Goal: Information Seeking & Learning: Learn about a topic

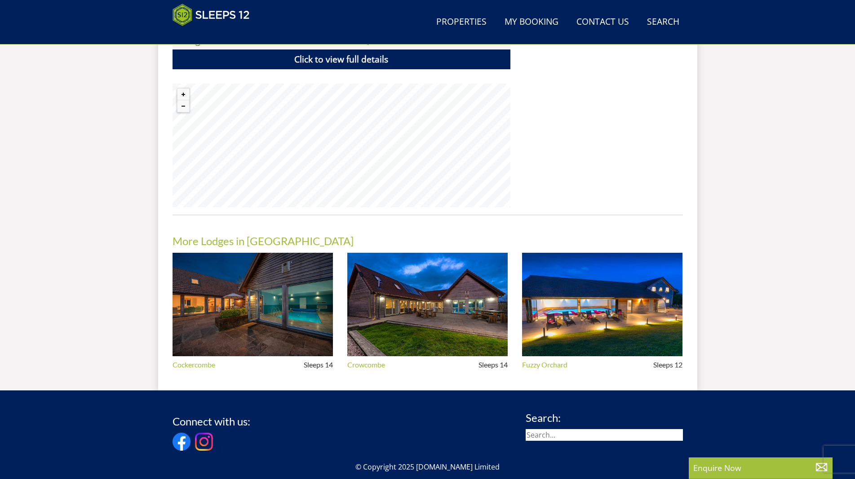
scroll to position [638, 0]
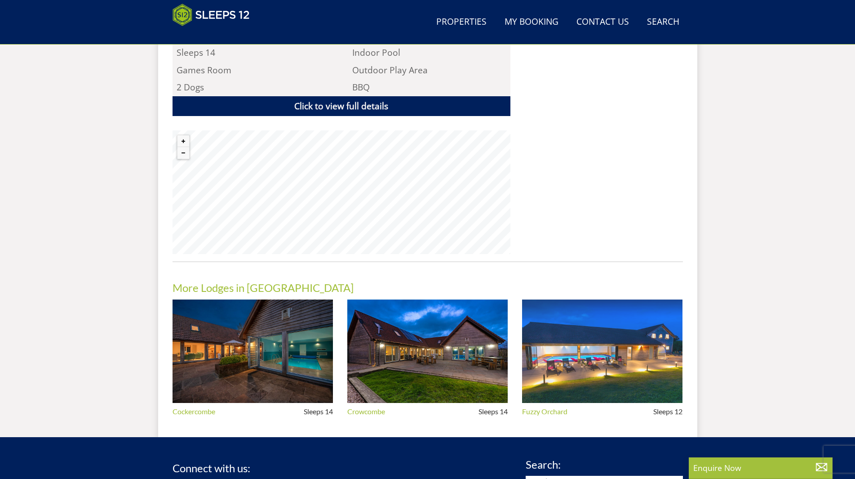
click at [600, 328] on img at bounding box center [602, 351] width 160 height 104
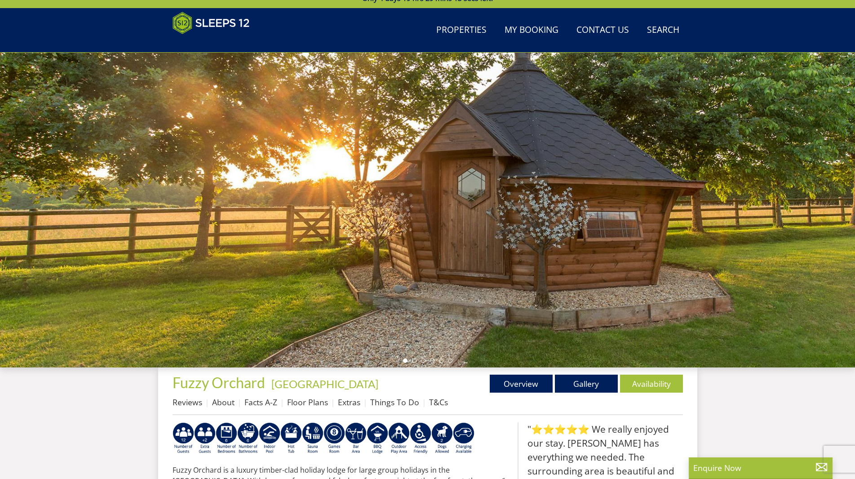
scroll to position [67, 0]
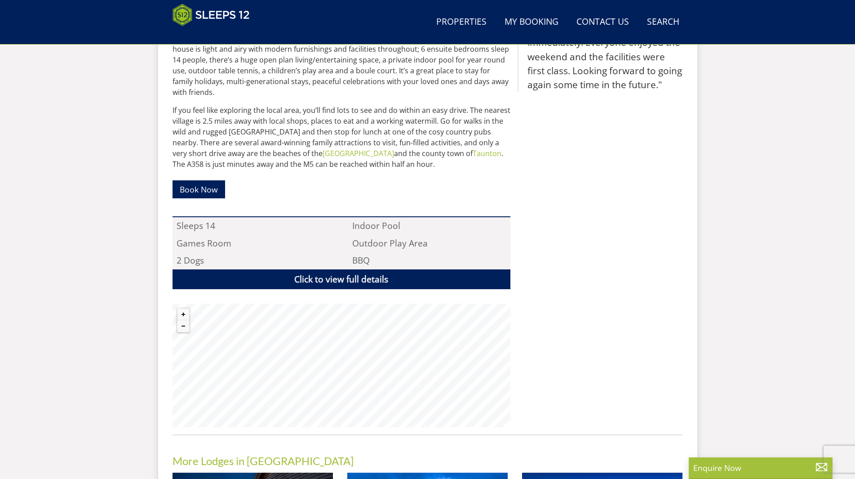
scroll to position [458, 0]
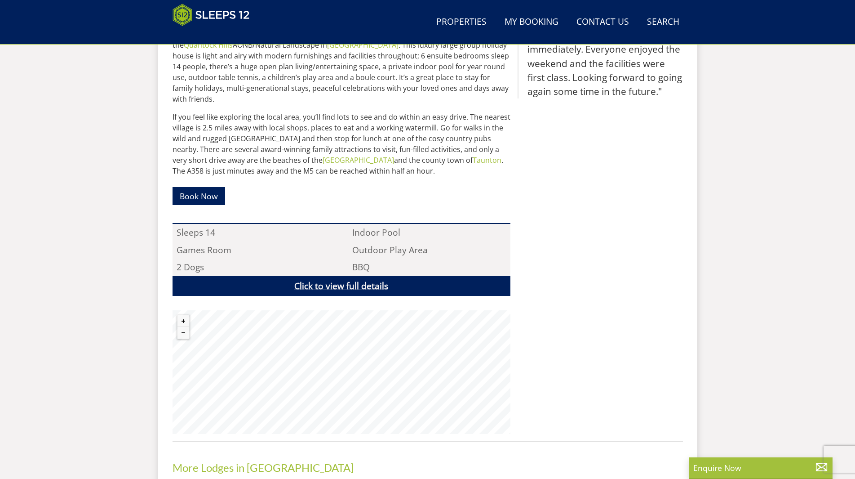
click at [411, 276] on link "Click to view full details" at bounding box center [342, 286] width 338 height 20
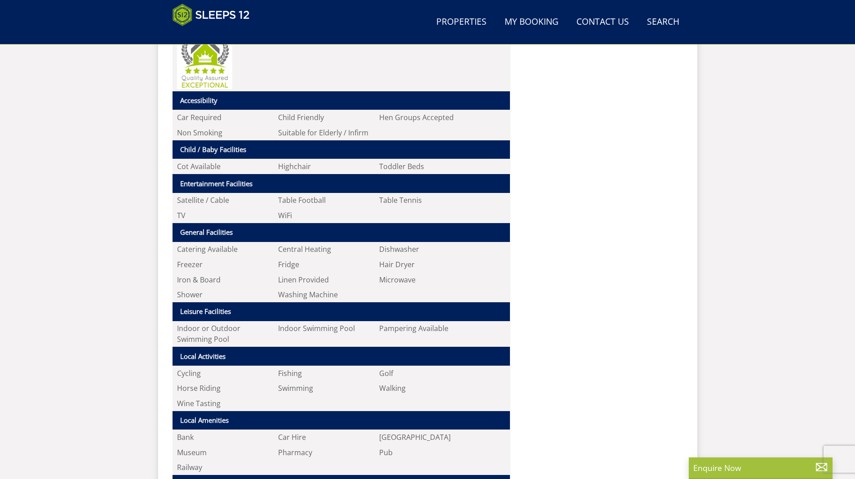
scroll to position [728, 0]
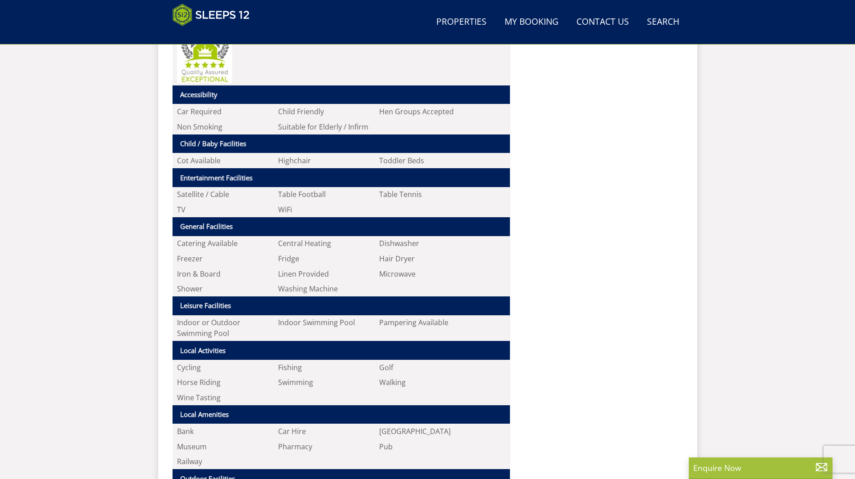
click at [596, 277] on div ""⭐⭐⭐⭐⭐ A real surprise to find a home made cake waiting for us. [PERSON_NAME] w…" at bounding box center [600, 234] width 165 height 1035
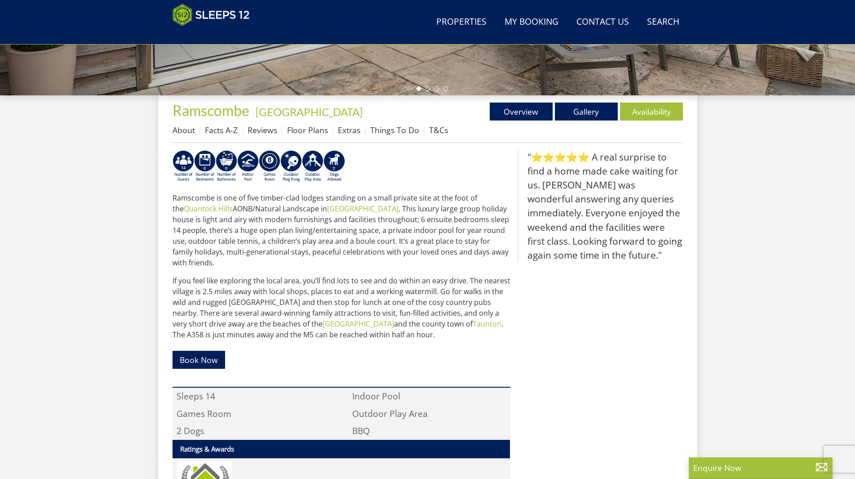
scroll to position [278, 0]
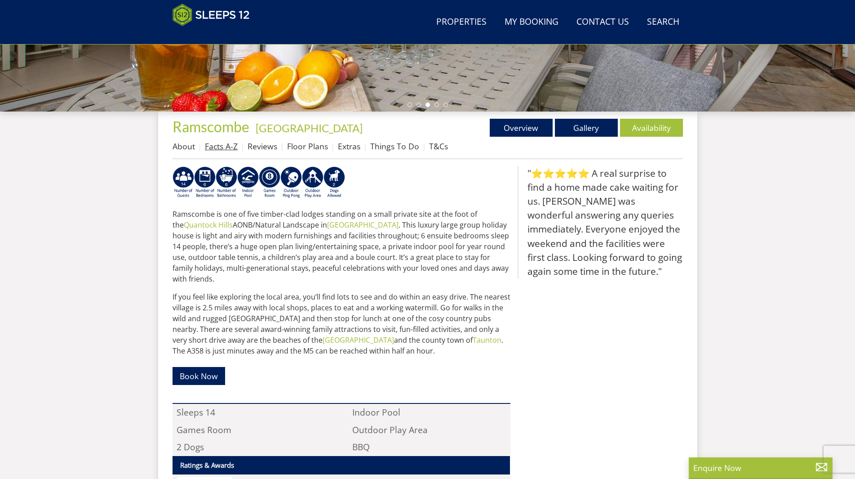
click at [216, 146] on link "Facts A-Z" at bounding box center [221, 146] width 33 height 11
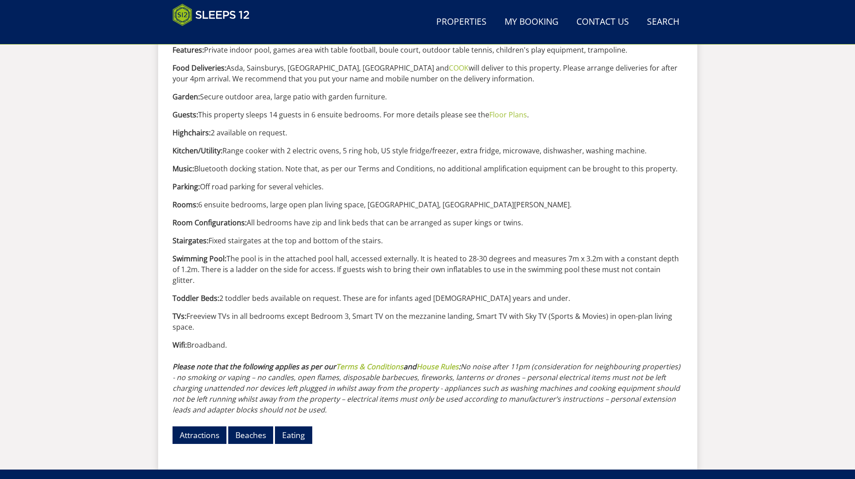
scroll to position [815, 0]
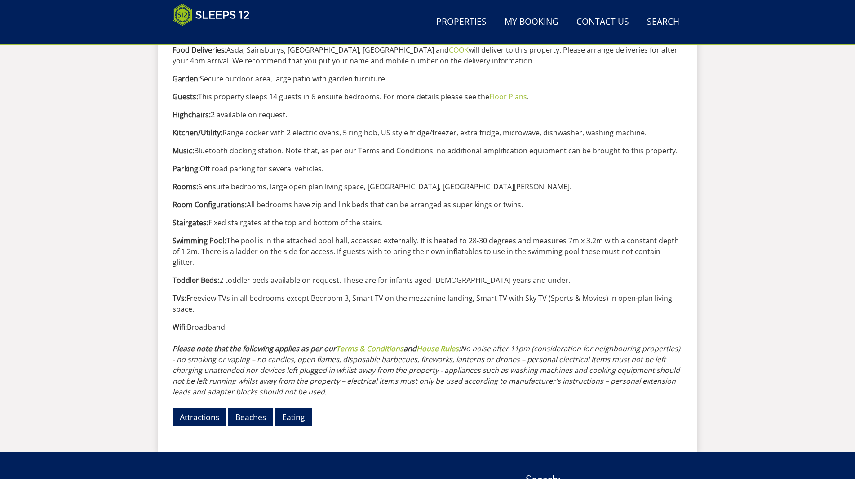
click at [274, 275] on p "Toddler Beds: 2 toddler beds available on request. These are for infants aged […" at bounding box center [428, 280] width 511 height 11
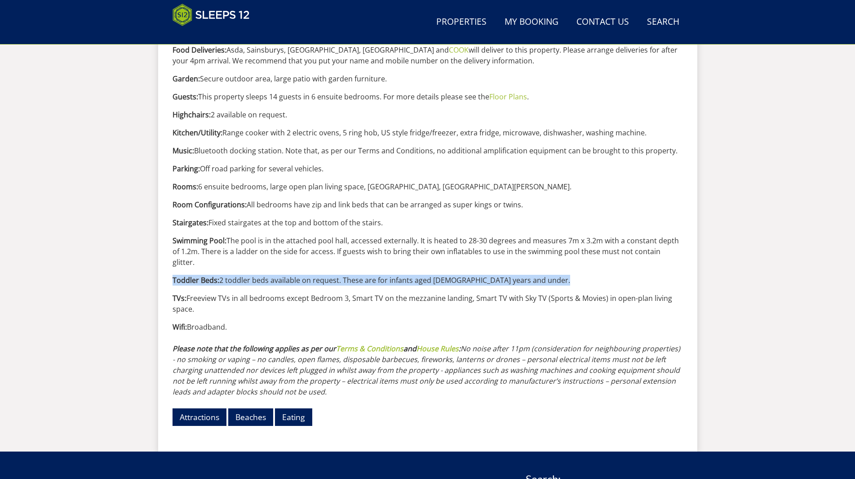
click at [274, 275] on p "Toddler Beds: 2 toddler beds available on request. These are for infants aged […" at bounding box center [428, 280] width 511 height 11
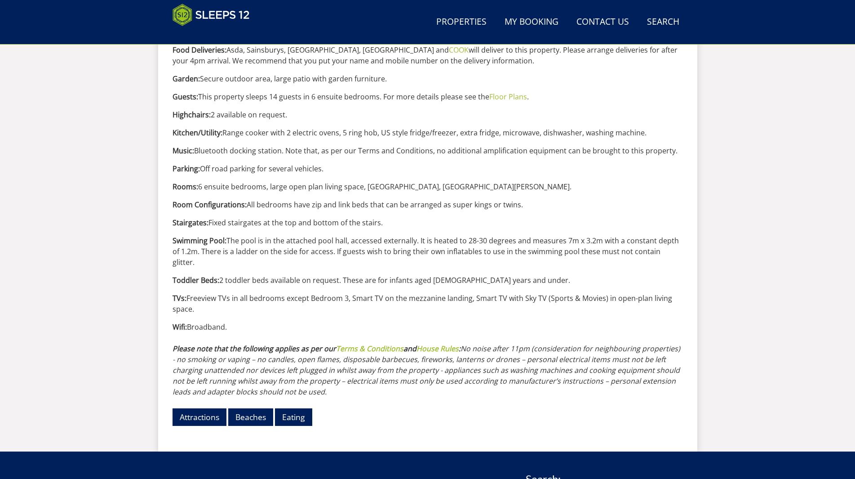
click at [260, 293] on p "TVs: Freeview TVs in all bedrooms except Bedroom 3, Smart TV on the mezzanine l…" at bounding box center [428, 304] width 511 height 22
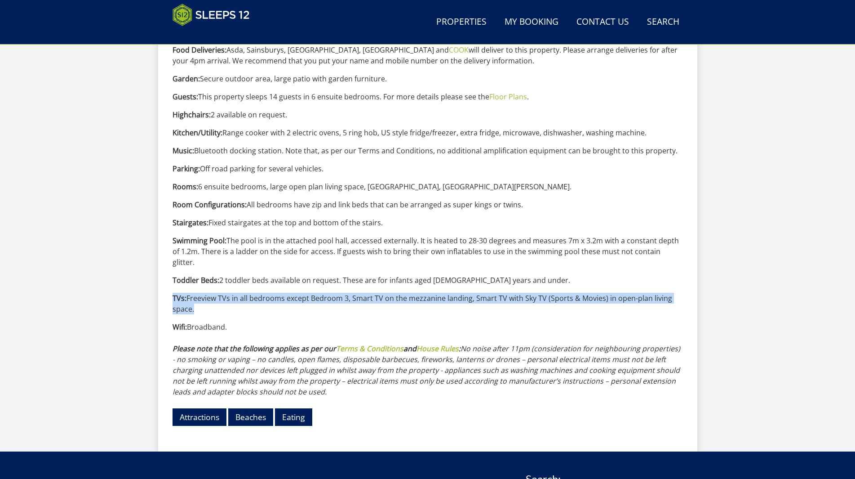
click at [260, 293] on p "TVs: Freeview TVs in all bedrooms except Bedroom 3, Smart TV on the mezzanine l…" at bounding box center [428, 304] width 511 height 22
click at [281, 294] on p "TVs: Freeview TVs in all bedrooms except Bedroom 3, Smart TV on the mezzanine l…" at bounding box center [428, 304] width 511 height 22
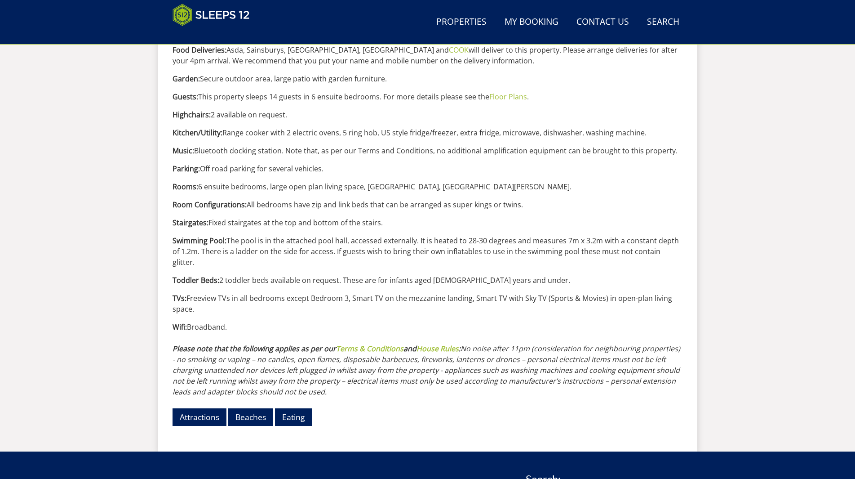
click at [552, 356] on em "No noise after 11pm (consideration for neighbouring properties) - no smoking or…" at bounding box center [427, 369] width 508 height 53
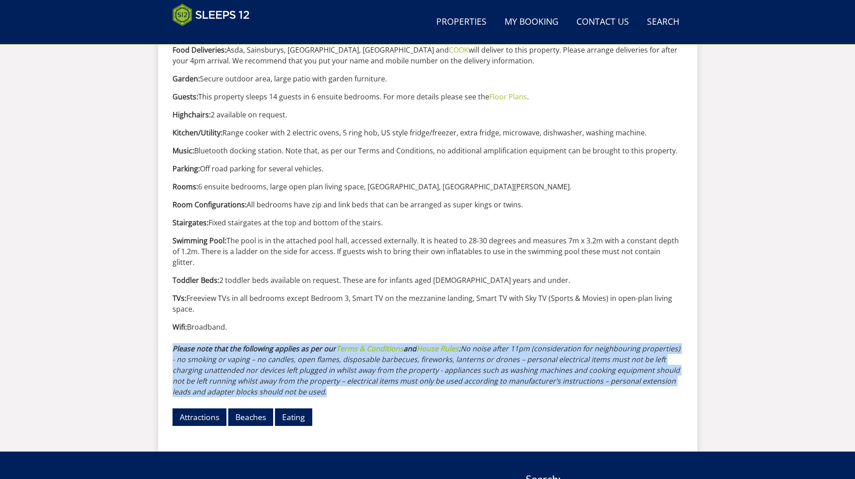
drag, startPoint x: 552, startPoint y: 356, endPoint x: 558, endPoint y: 357, distance: 6.8
click at [552, 356] on em "No noise after 11pm (consideration for neighbouring properties) - no smoking or…" at bounding box center [427, 369] width 508 height 53
click at [558, 357] on em "No noise after 11pm (consideration for neighbouring properties) - no smoking or…" at bounding box center [427, 369] width 508 height 53
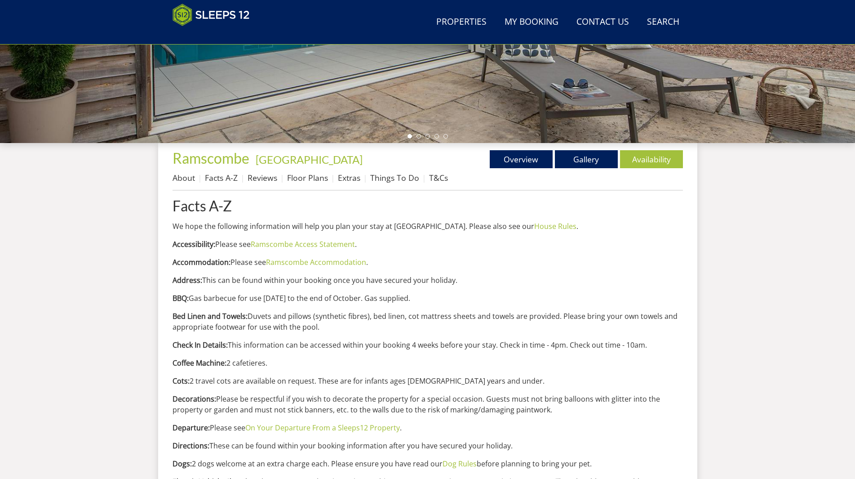
scroll to position [141, 0]
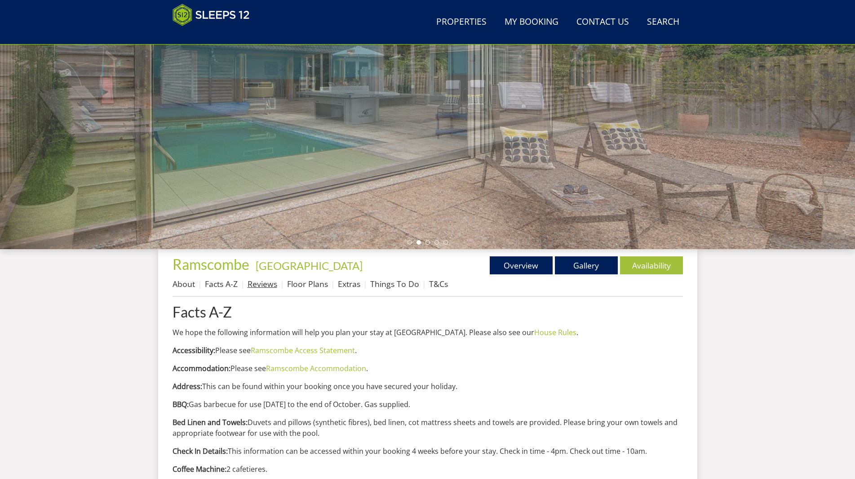
click at [259, 285] on link "Reviews" at bounding box center [263, 283] width 30 height 11
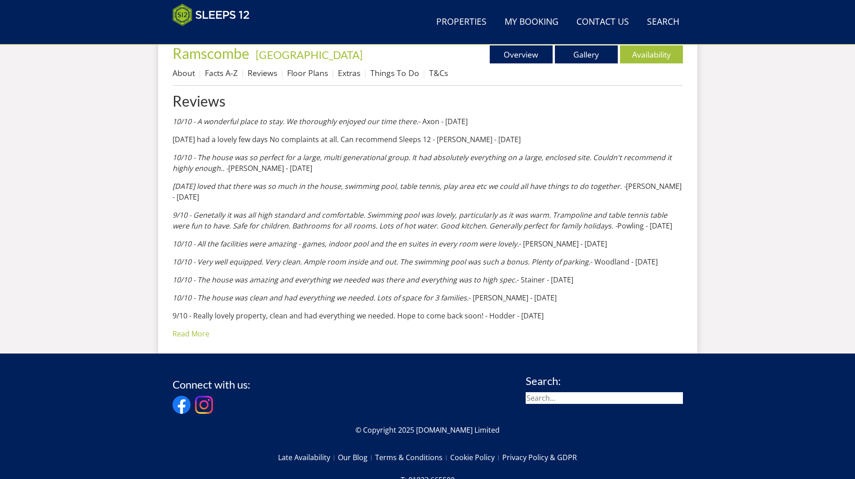
scroll to position [336, 0]
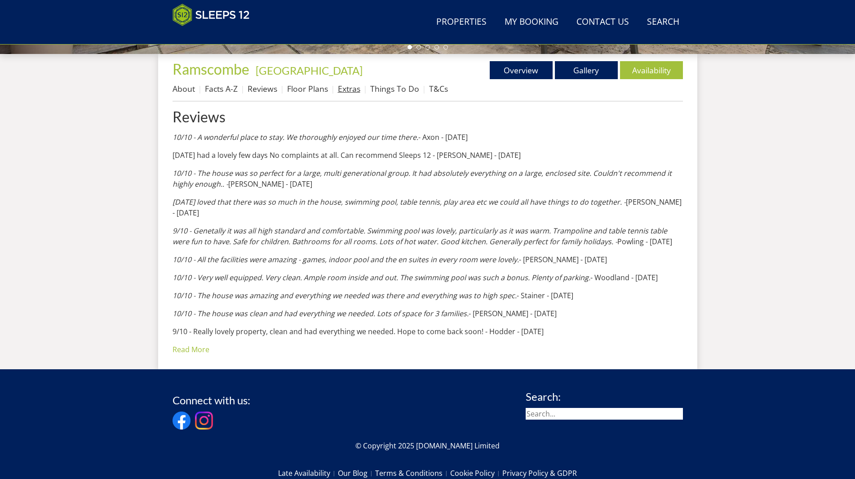
click at [349, 91] on link "Extras" at bounding box center [349, 88] width 22 height 11
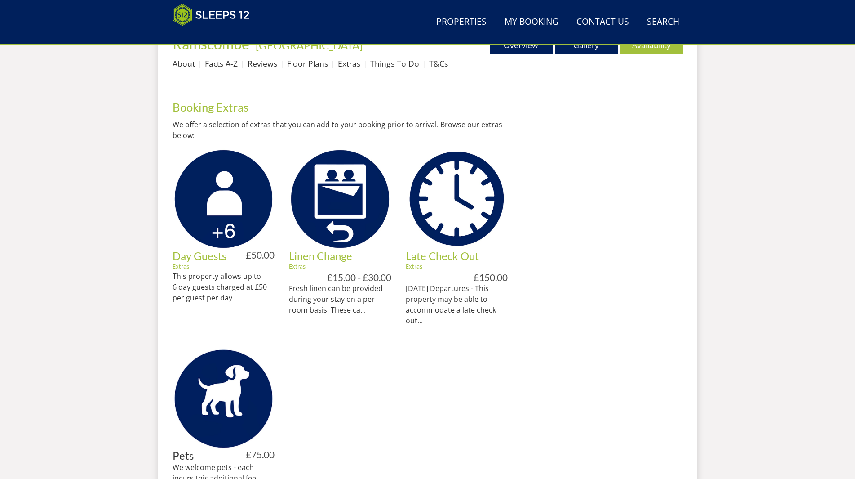
scroll to position [324, 0]
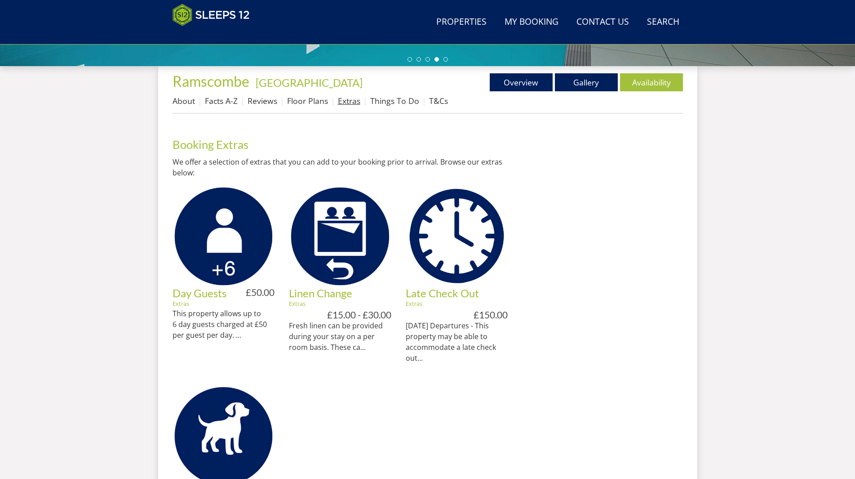
click at [341, 101] on link "Extras" at bounding box center [349, 100] width 22 height 11
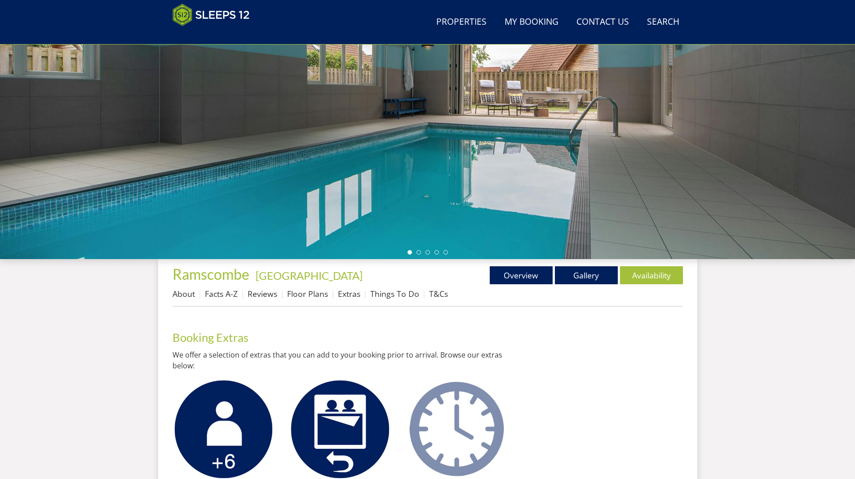
scroll to position [289, 0]
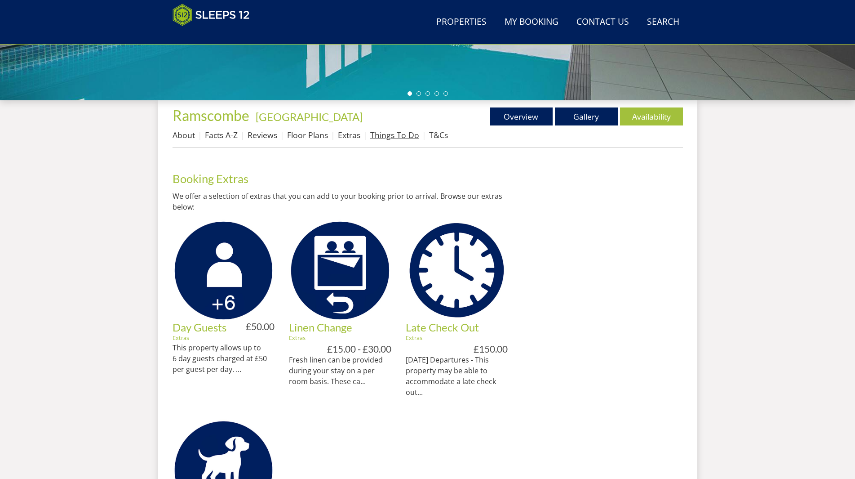
click at [410, 135] on link "Things To Do" at bounding box center [394, 134] width 49 height 11
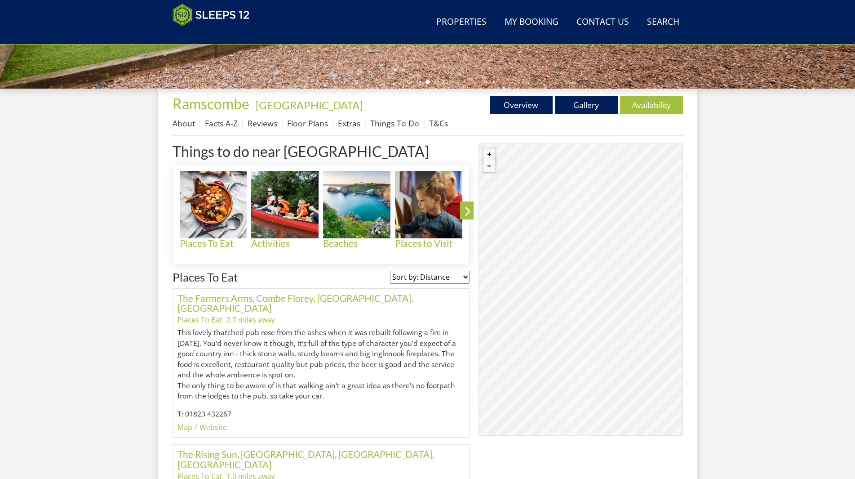
scroll to position [233, 0]
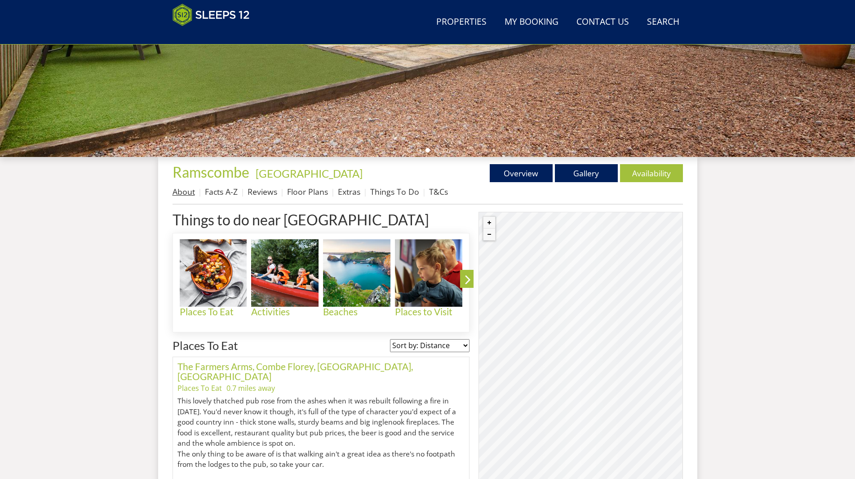
click at [187, 191] on link "About" at bounding box center [184, 191] width 22 height 11
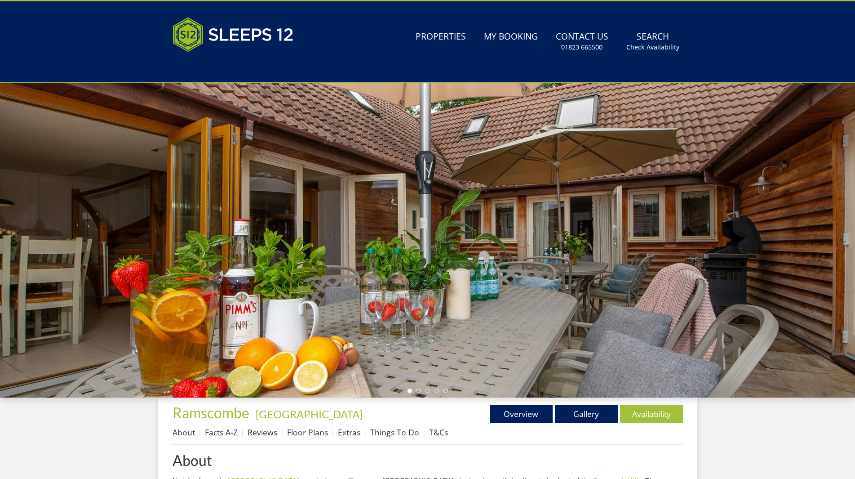
scroll to position [22, 0]
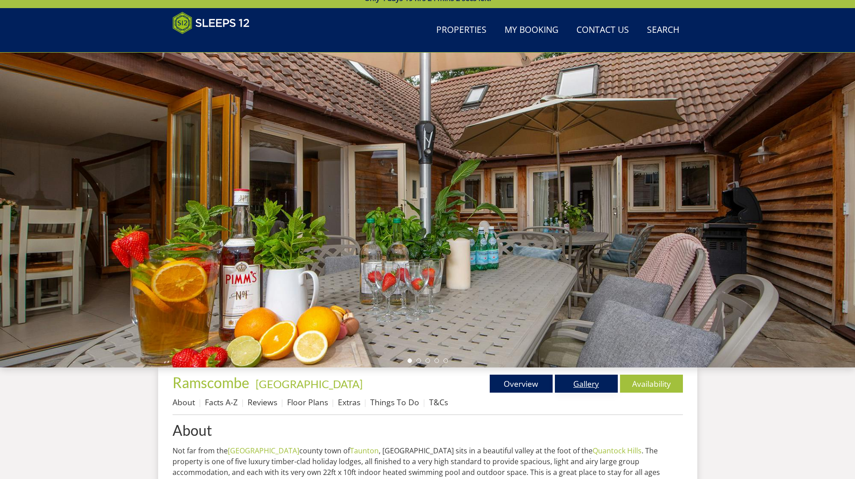
click at [581, 382] on link "Gallery" at bounding box center [586, 383] width 63 height 18
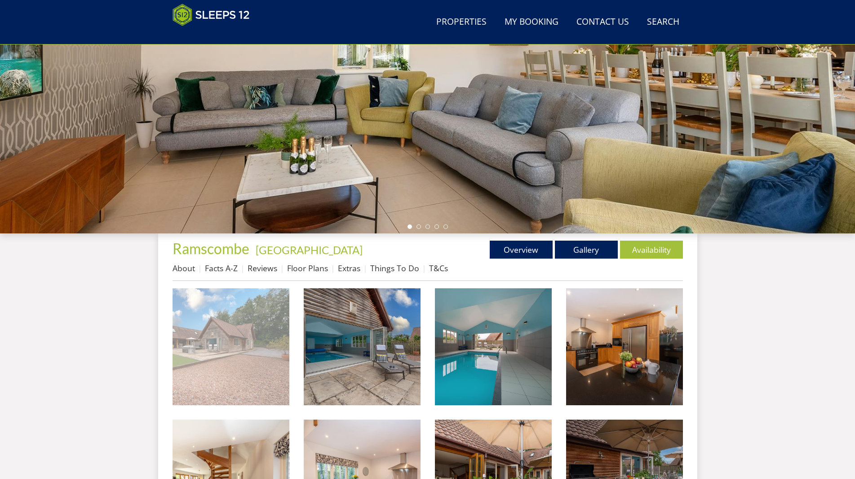
scroll to position [189, 0]
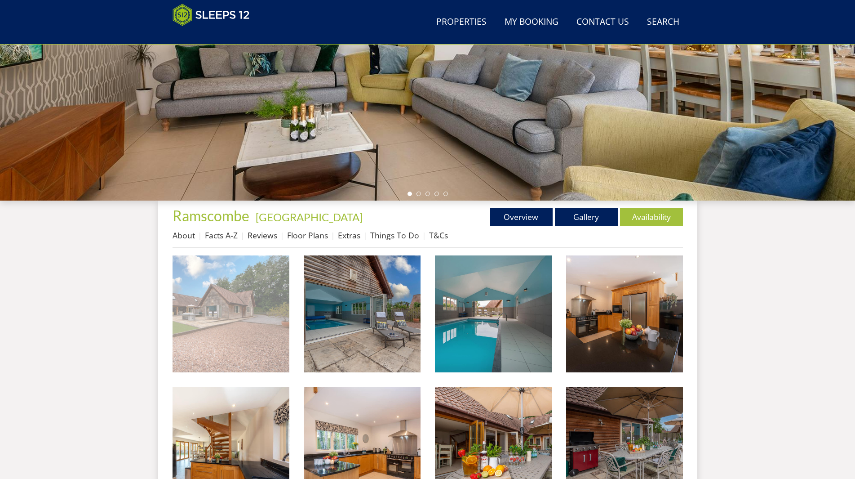
click at [242, 294] on img at bounding box center [231, 313] width 117 height 117
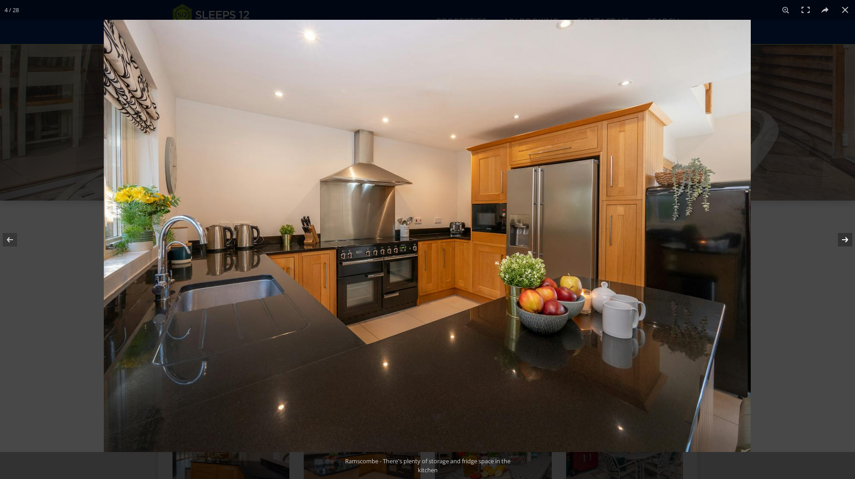
click at [850, 237] on button at bounding box center [839, 239] width 31 height 45
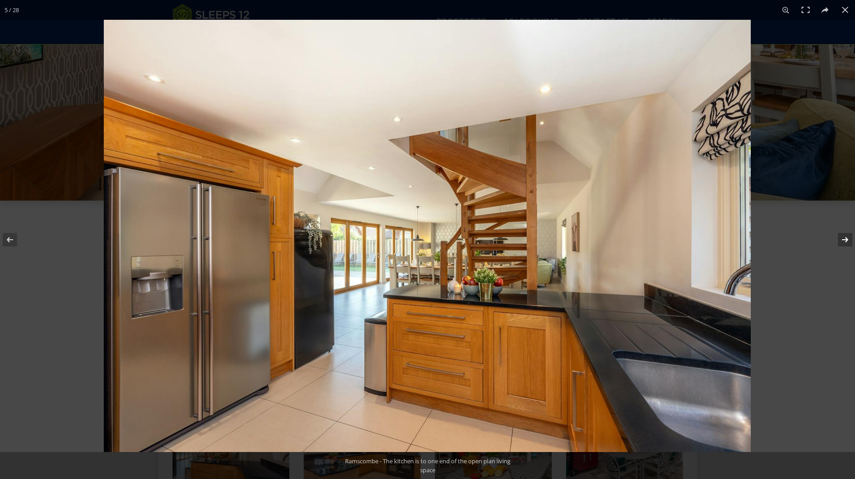
click at [838, 240] on button at bounding box center [839, 239] width 31 height 45
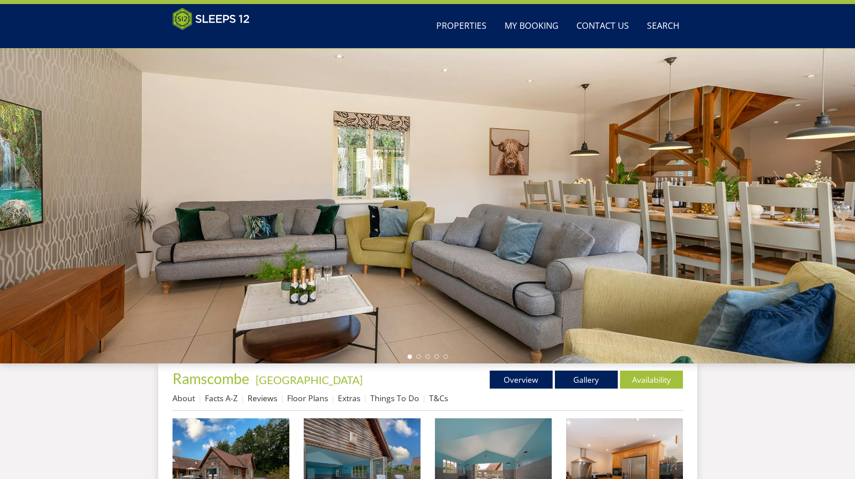
scroll to position [0, 0]
